Goal: Information Seeking & Learning: Learn about a topic

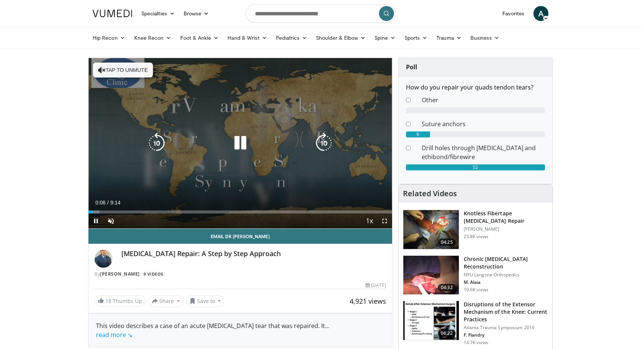
click at [134, 66] on button "Tap to unmute" at bounding box center [123, 70] width 60 height 15
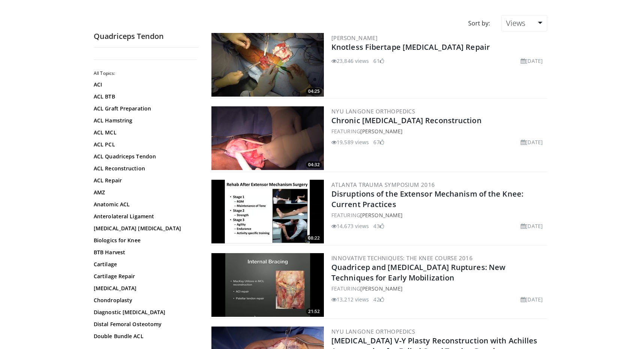
scroll to position [52, 0]
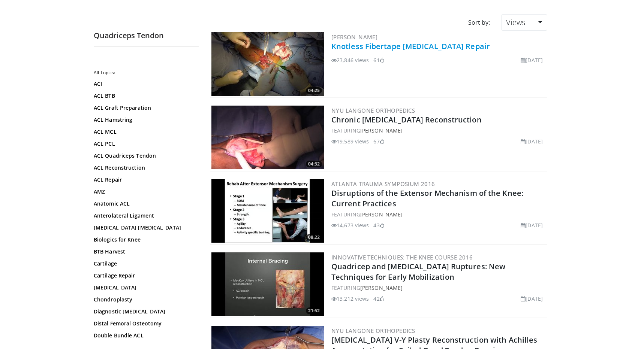
click at [379, 47] on link "Knotless Fibertape [MEDICAL_DATA] Repair" at bounding box center [410, 46] width 158 height 10
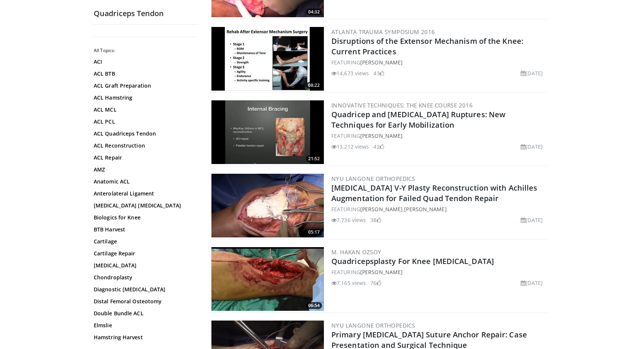
scroll to position [212, 0]
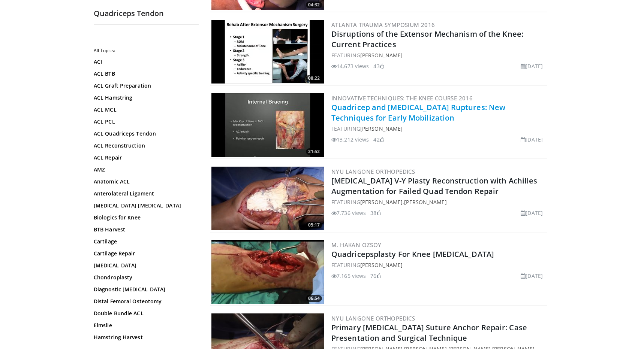
click at [358, 106] on link "Quadricep and [MEDICAL_DATA] Ruptures: New Techniques for Early Mobilization" at bounding box center [418, 112] width 174 height 21
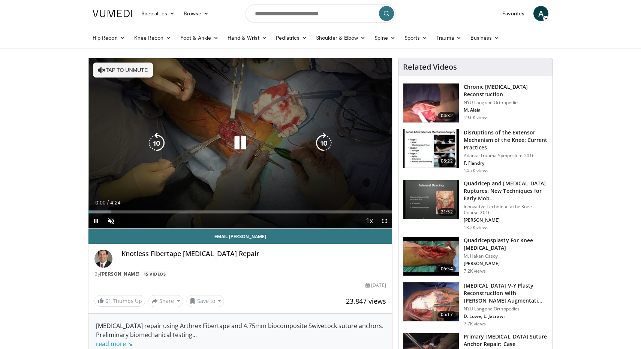
click at [129, 63] on button "Tap to unmute" at bounding box center [123, 70] width 60 height 15
click at [323, 147] on icon "Video Player" at bounding box center [323, 143] width 21 height 21
click at [160, 148] on icon "Video Player" at bounding box center [156, 143] width 21 height 21
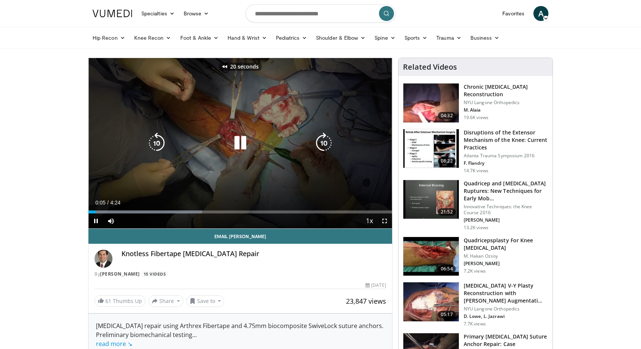
click at [241, 143] on icon "Video Player" at bounding box center [240, 143] width 21 height 21
click at [230, 121] on div "20 seconds Tap to unmute" at bounding box center [239, 143] width 303 height 170
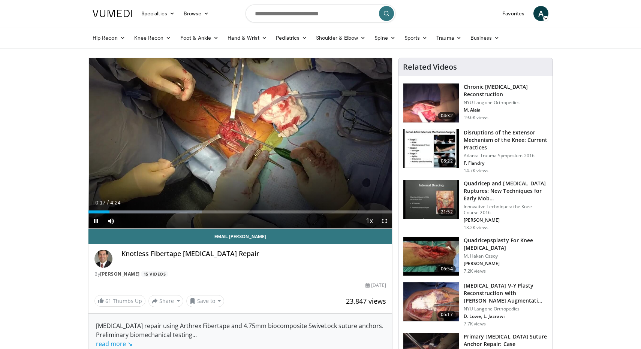
click at [386, 223] on span "Video Player" at bounding box center [384, 221] width 15 height 15
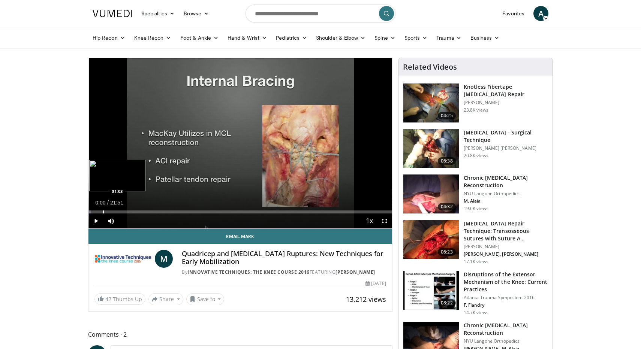
click at [104, 213] on div "Progress Bar" at bounding box center [103, 212] width 1 height 3
click at [118, 207] on div "Loaded : 5.33% 01:06 02:09" at bounding box center [239, 209] width 303 height 7
click at [124, 206] on div "Loaded : 10.67% 02:09 02:35" at bounding box center [239, 209] width 303 height 7
click at [101, 218] on span "Video Player" at bounding box center [95, 221] width 15 height 15
click at [134, 209] on div "Loaded : 15.25% 02:36 03:04" at bounding box center [239, 209] width 303 height 7
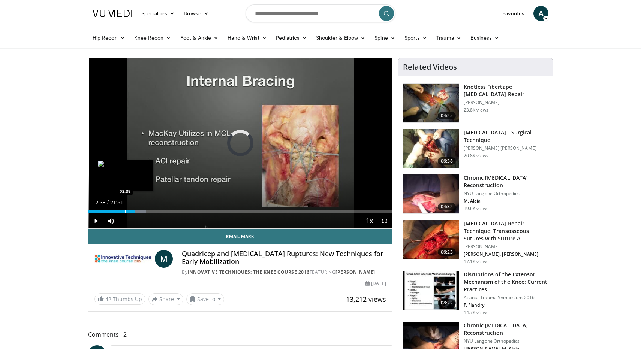
click at [125, 211] on div "Progress Bar" at bounding box center [125, 212] width 1 height 3
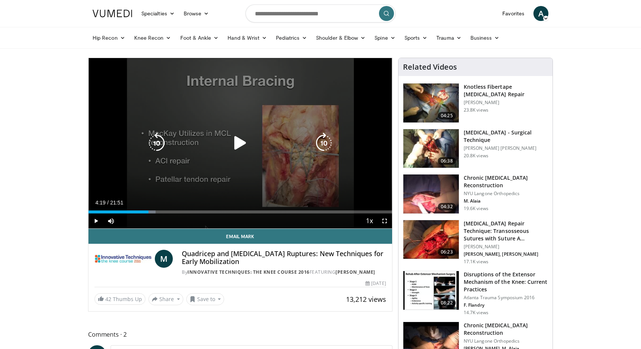
click at [193, 131] on div "10 seconds Tap to unmute" at bounding box center [239, 143] width 303 height 170
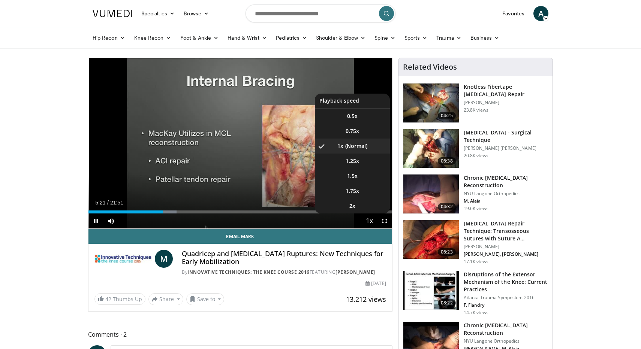
click at [372, 224] on span "Video Player" at bounding box center [369, 221] width 10 height 15
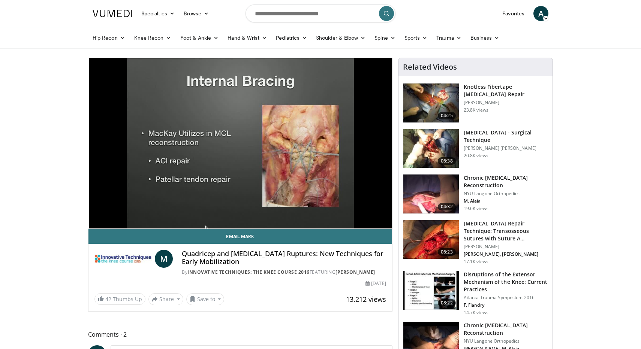
click at [372, 224] on div "10 seconds Tap to unmute" at bounding box center [239, 143] width 303 height 170
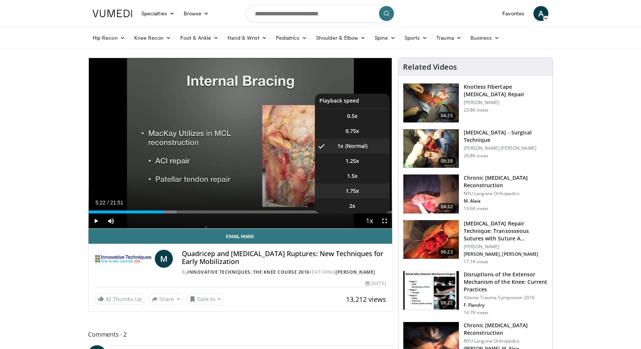
click at [362, 191] on li "1.75x" at bounding box center [352, 191] width 75 height 15
click at [365, 223] on span "Video Player" at bounding box center [369, 221] width 10 height 15
drag, startPoint x: 354, startPoint y: 164, endPoint x: 354, endPoint y: 179, distance: 15.4
click at [354, 179] on ul "0.5x 0.75x 1x 1.25x 1.5x 1.75x , selected 2x" at bounding box center [352, 154] width 75 height 120
click at [354, 179] on span "1.5x" at bounding box center [352, 175] width 10 height 7
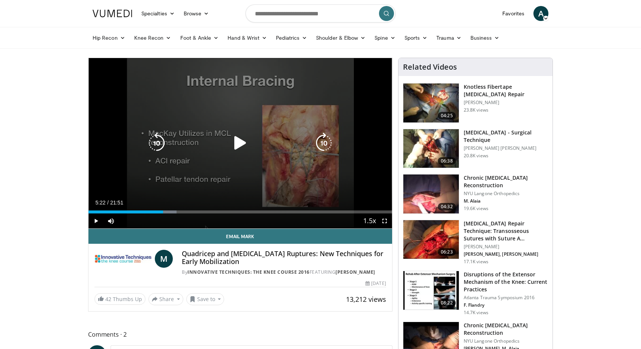
click at [206, 106] on div "10 seconds Tap to unmute" at bounding box center [239, 143] width 303 height 170
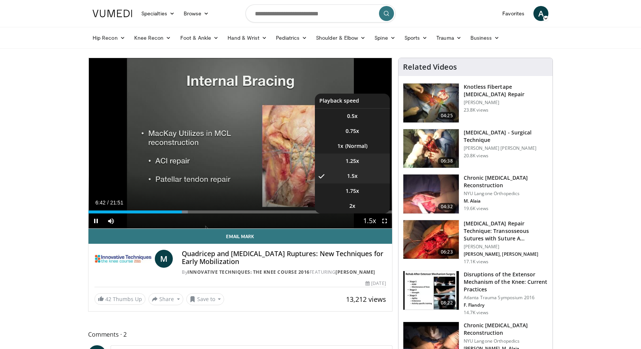
click at [367, 162] on li "1.25x" at bounding box center [352, 161] width 75 height 15
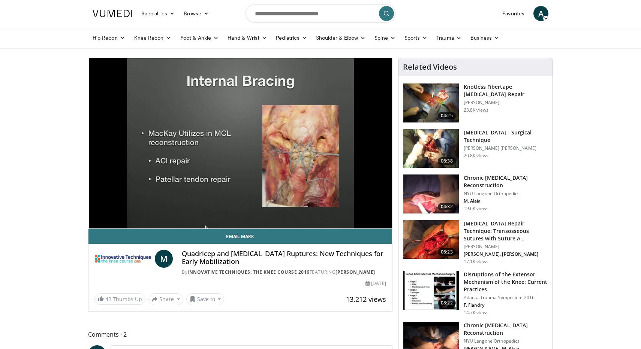
click at [369, 221] on button "Playback Rate" at bounding box center [369, 221] width 15 height 15
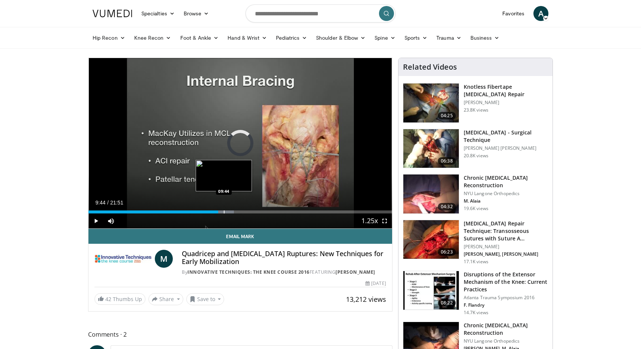
click at [224, 211] on div "Progress Bar" at bounding box center [224, 212] width 1 height 3
click at [222, 210] on div "Loaded : 49.87% 09:45 09:36" at bounding box center [239, 209] width 303 height 7
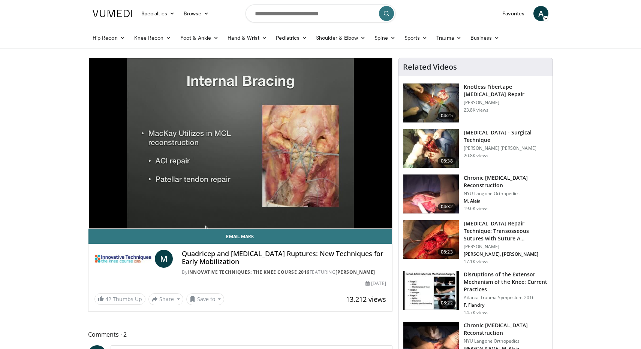
click at [229, 210] on video-js "**********" at bounding box center [239, 143] width 303 height 171
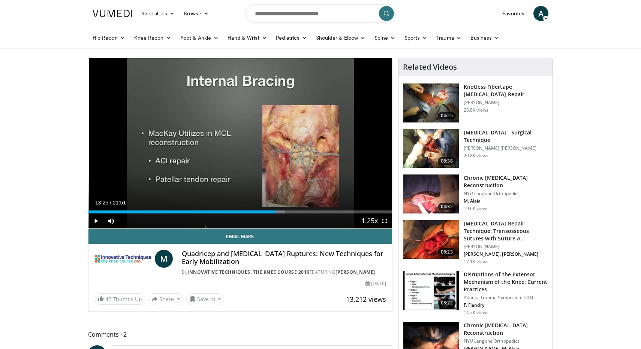
click at [240, 141] on div "10 seconds Tap to unmute" at bounding box center [239, 143] width 303 height 170
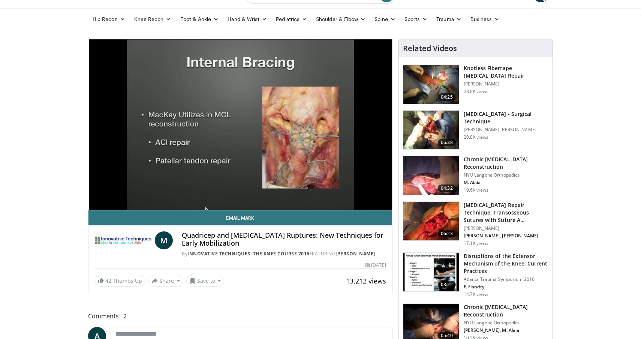
scroll to position [17, 0]
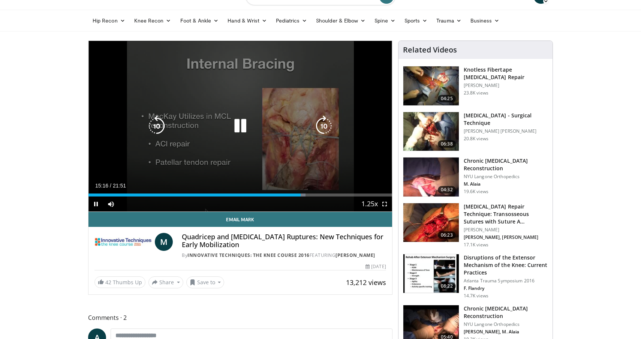
click at [237, 133] on icon "Video Player" at bounding box center [240, 125] width 21 height 21
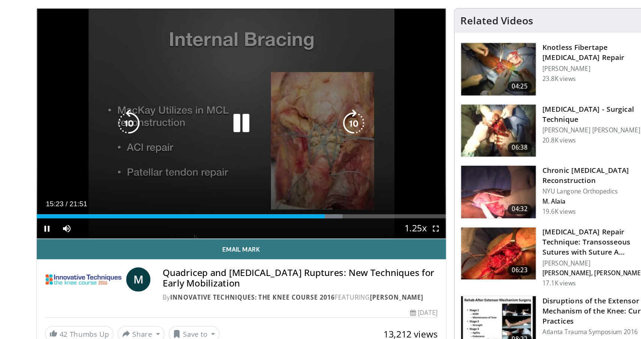
scroll to position [19, 0]
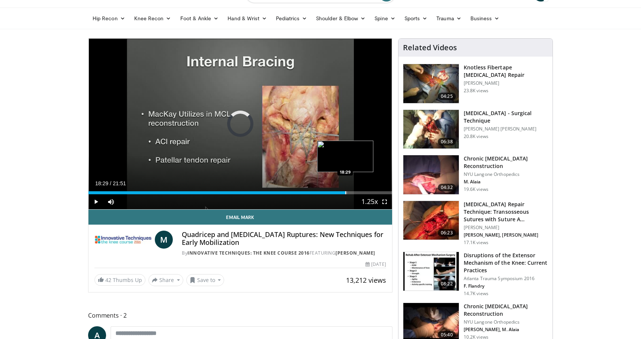
click at [345, 191] on div "Progress Bar" at bounding box center [345, 192] width 1 height 3
click at [351, 191] on div "Progress Bar" at bounding box center [350, 192] width 1 height 3
click at [347, 192] on div "Progress Bar" at bounding box center [347, 192] width 1 height 3
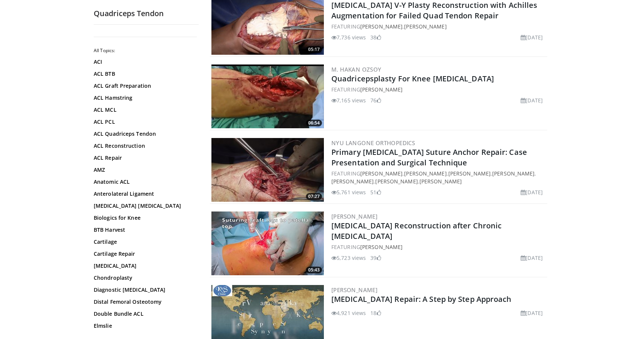
scroll to position [404, 0]
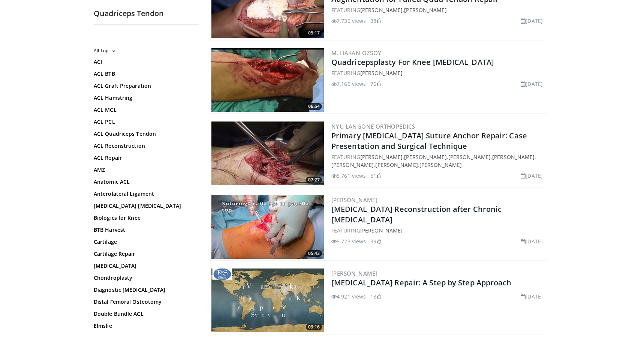
click at [285, 136] on img at bounding box center [267, 153] width 112 height 64
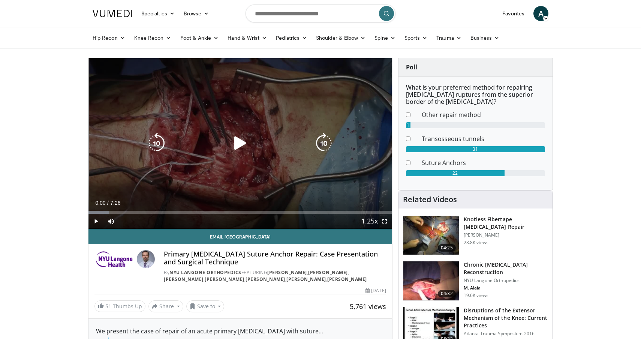
click at [249, 125] on div "10 seconds Tap to unmute" at bounding box center [239, 143] width 303 height 170
click at [241, 132] on div "10 seconds Tap to unmute" at bounding box center [239, 143] width 303 height 170
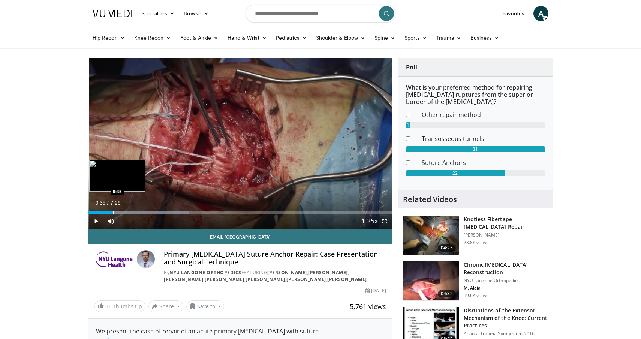
click at [113, 211] on div "Progress Bar" at bounding box center [113, 212] width 1 height 3
click at [126, 209] on div "Loaded : 33.27% 0:55 0:55" at bounding box center [239, 209] width 303 height 7
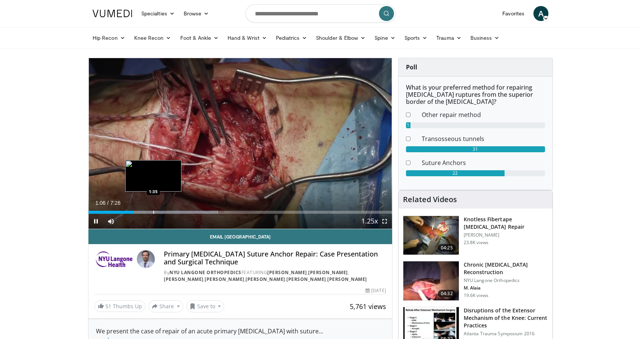
click at [152, 207] on div "Loaded : 42.55% 1:06 1:35" at bounding box center [239, 209] width 303 height 7
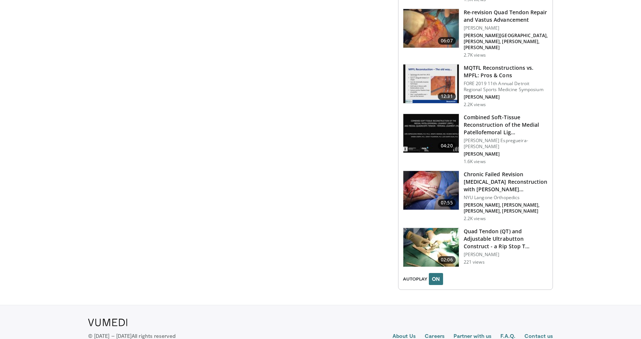
scroll to position [976, 0]
